Goal: Information Seeking & Learning: Understand process/instructions

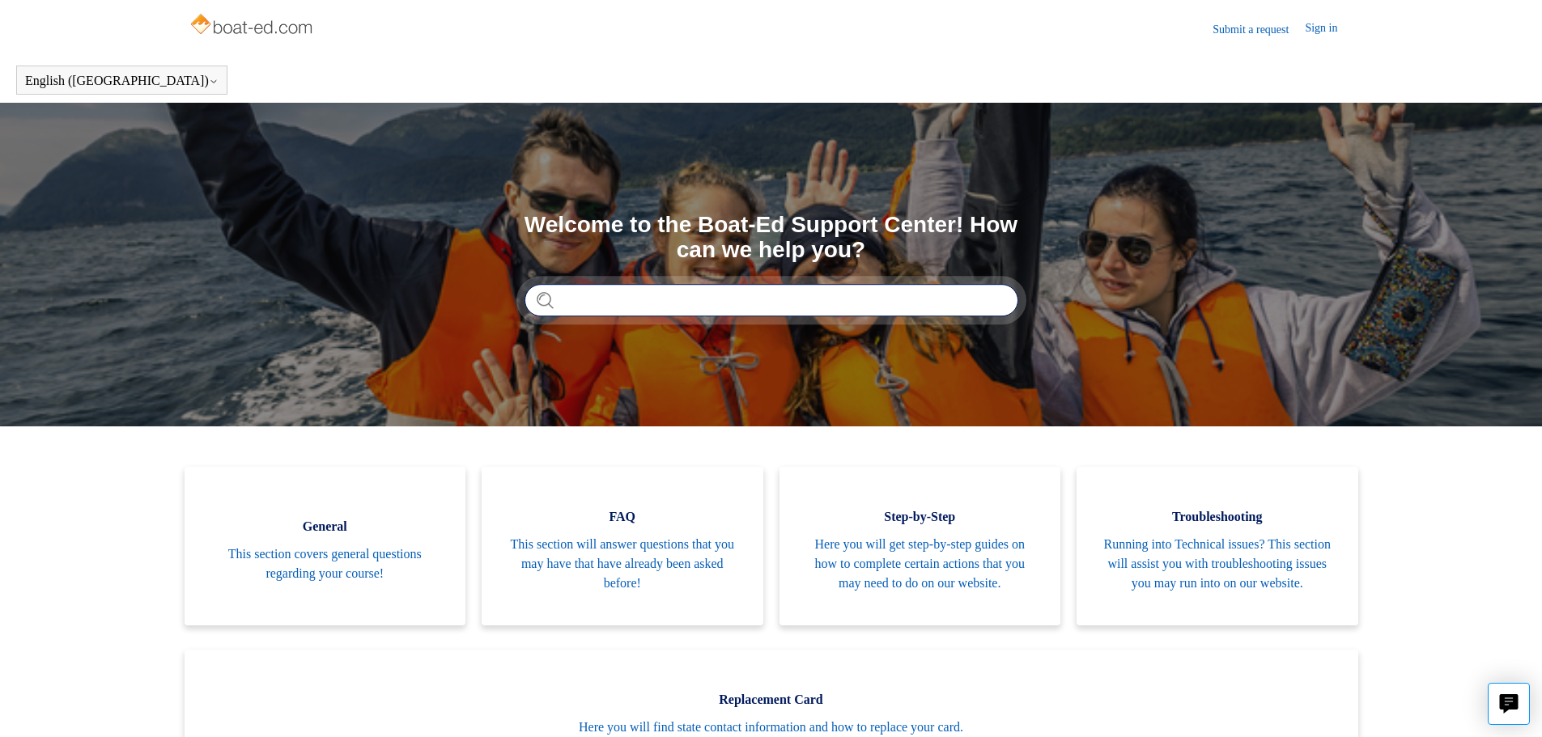
click at [677, 313] on input "Search" at bounding box center [771, 300] width 494 height 32
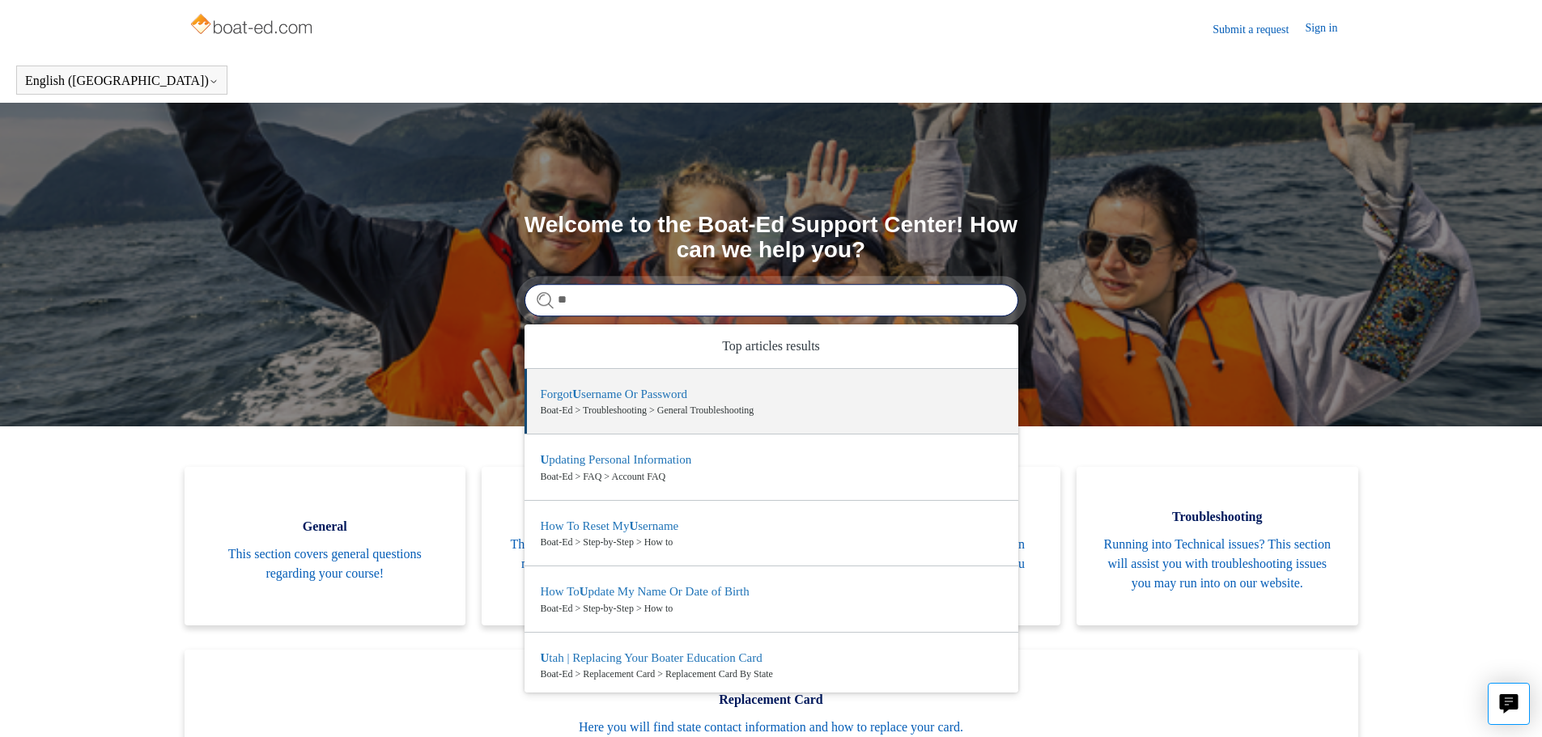
type input "*"
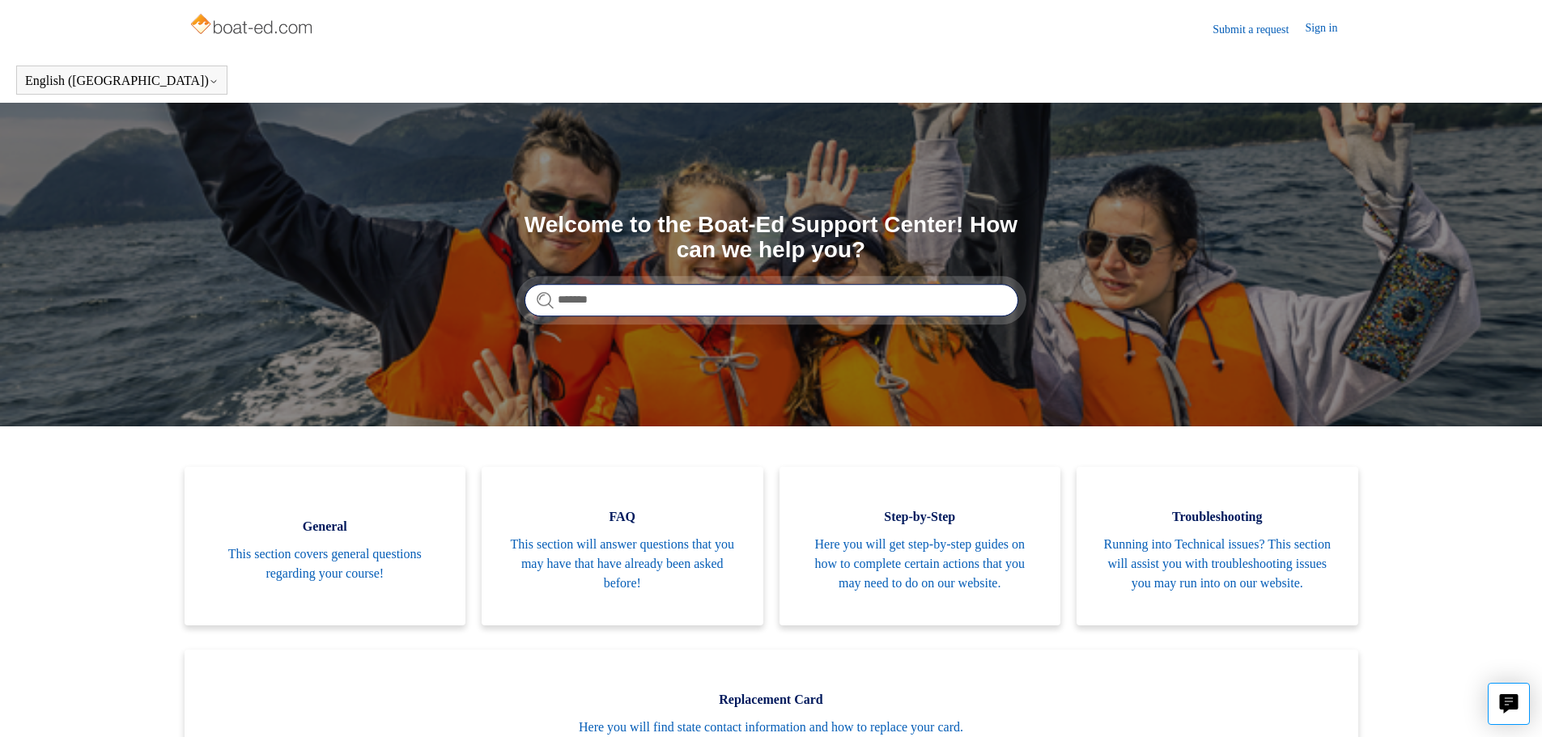
type input "******"
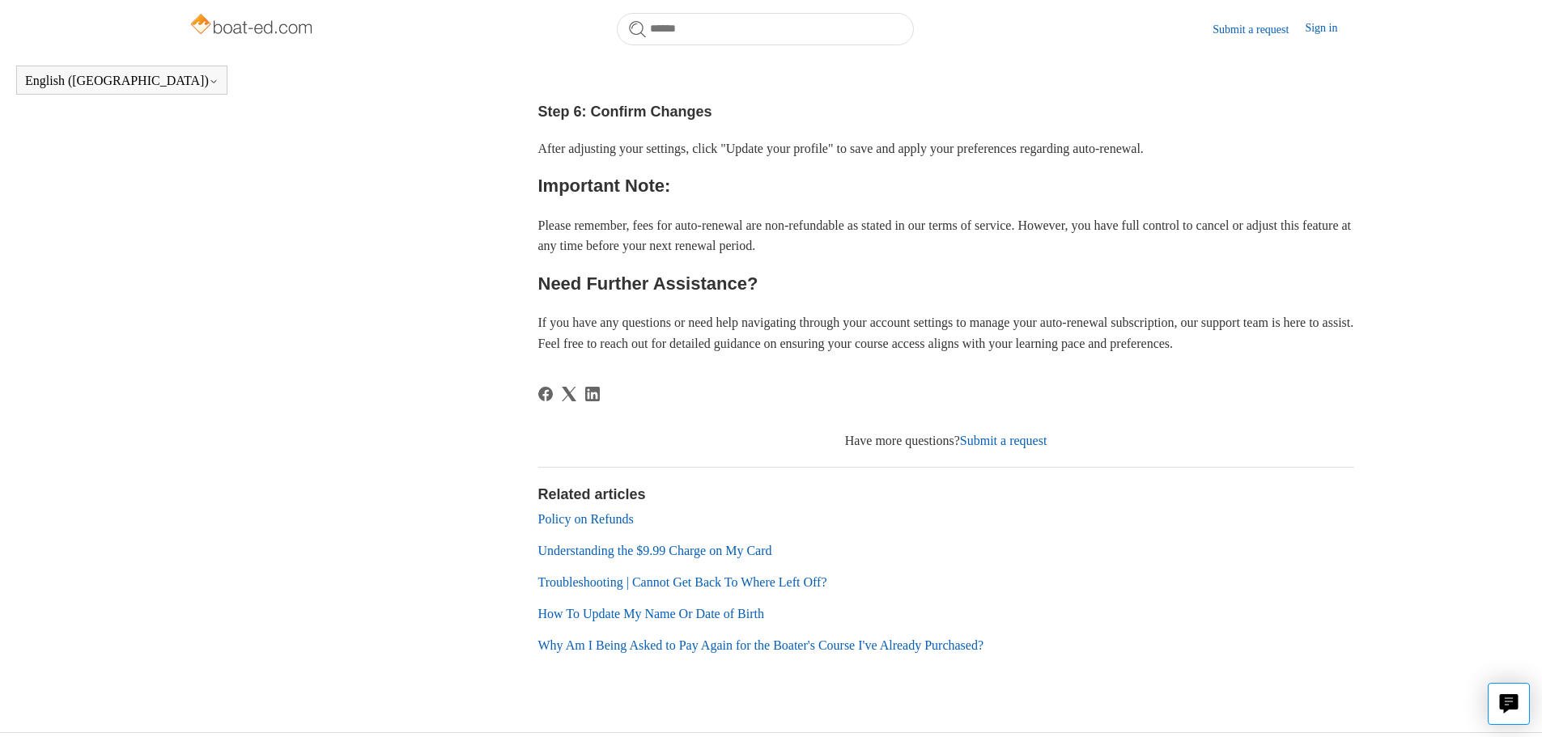
scroll to position [834, 0]
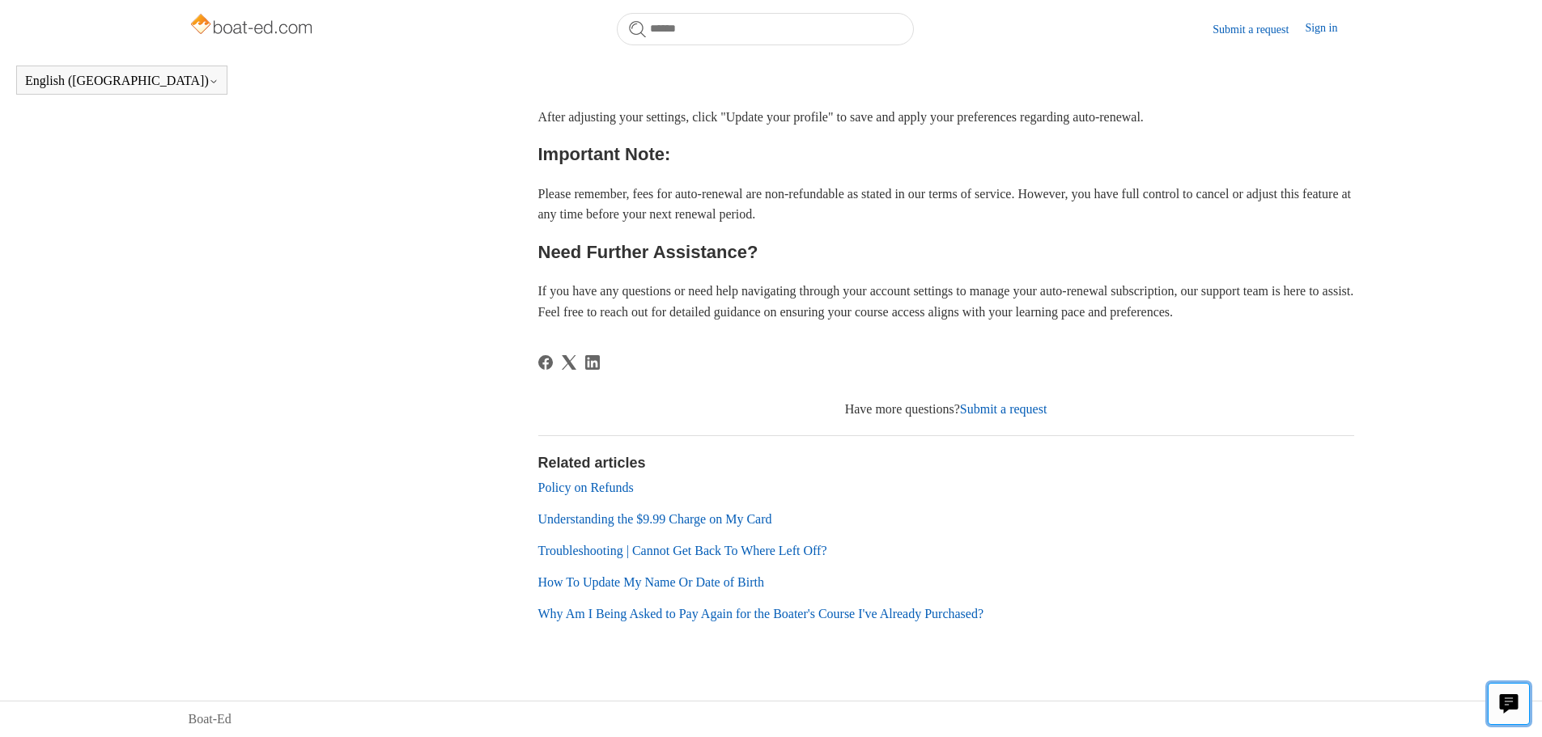
click at [1514, 707] on icon "Live chat" at bounding box center [1509, 701] width 19 height 15
drag, startPoint x: 1471, startPoint y: 179, endPoint x: 1484, endPoint y: 172, distance: 13.8
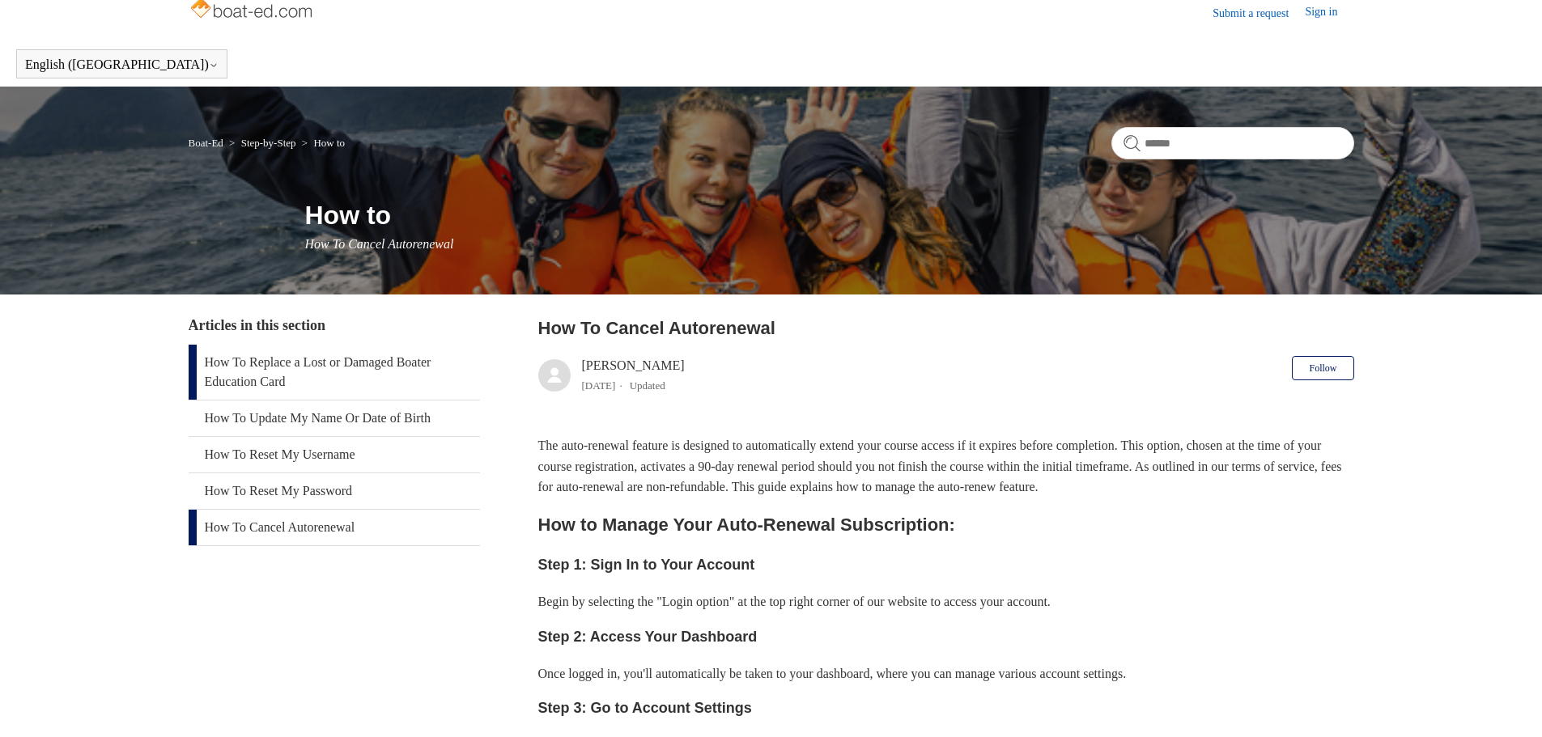
scroll to position [0, 0]
